Goal: Find specific page/section: Locate a particular part of the current website

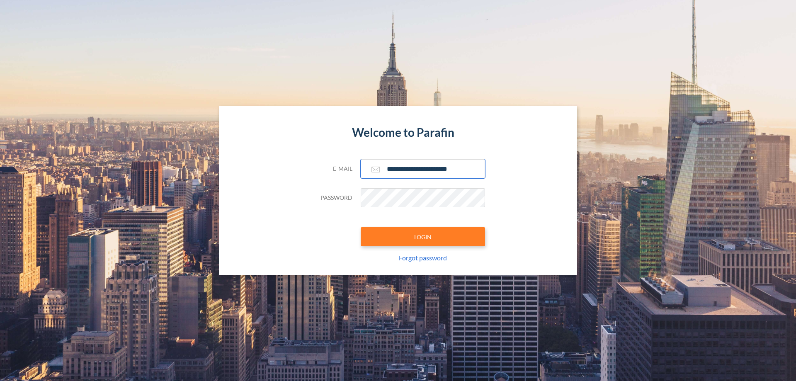
type input "**********"
click at [423, 237] on button "LOGIN" at bounding box center [423, 236] width 124 height 19
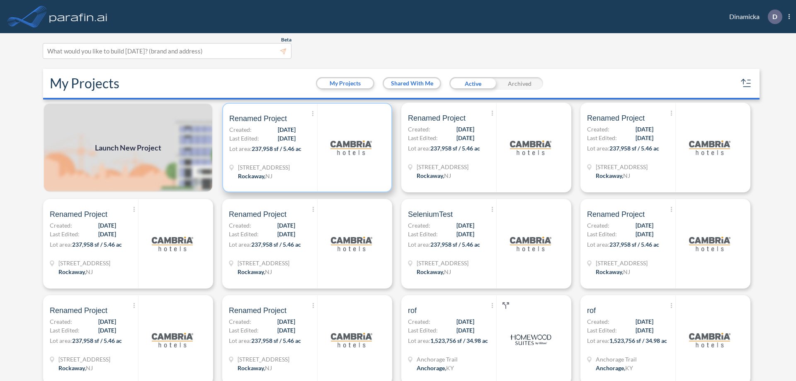
scroll to position [2, 0]
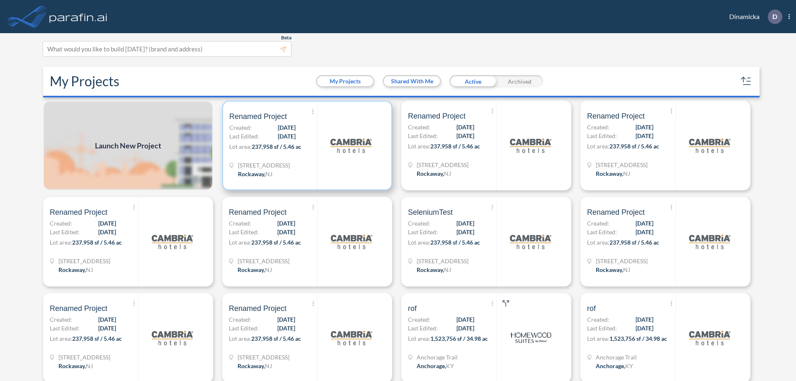
click at [305, 145] on p "Lot area: 237,958 sf / 5.46 ac" at bounding box center [273, 148] width 88 height 12
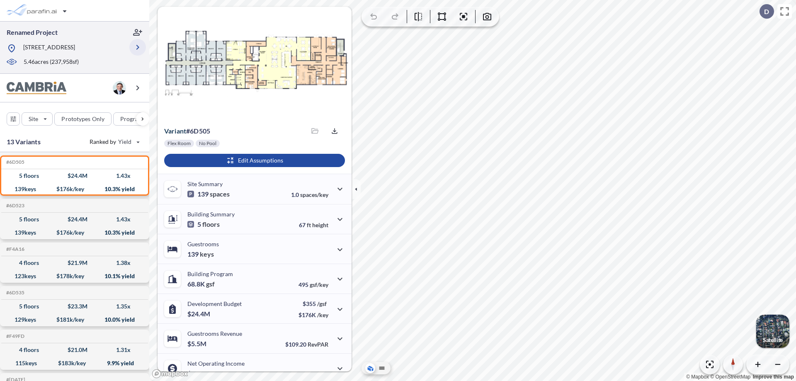
click at [138, 47] on icon "button" at bounding box center [138, 47] width 10 height 10
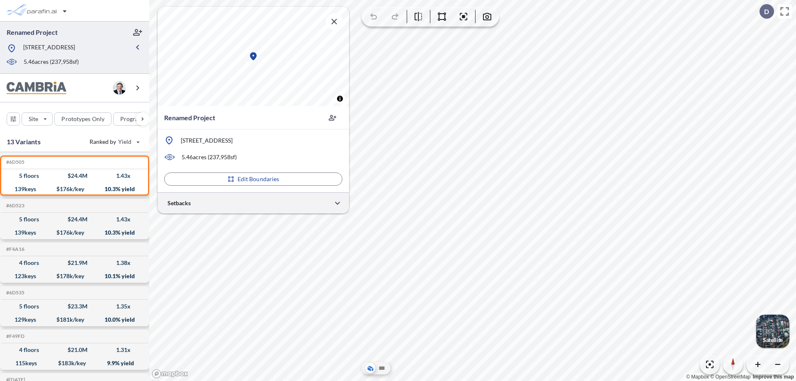
click at [253, 203] on div at bounding box center [252, 202] width 191 height 21
